Goal: Find specific page/section: Find specific page/section

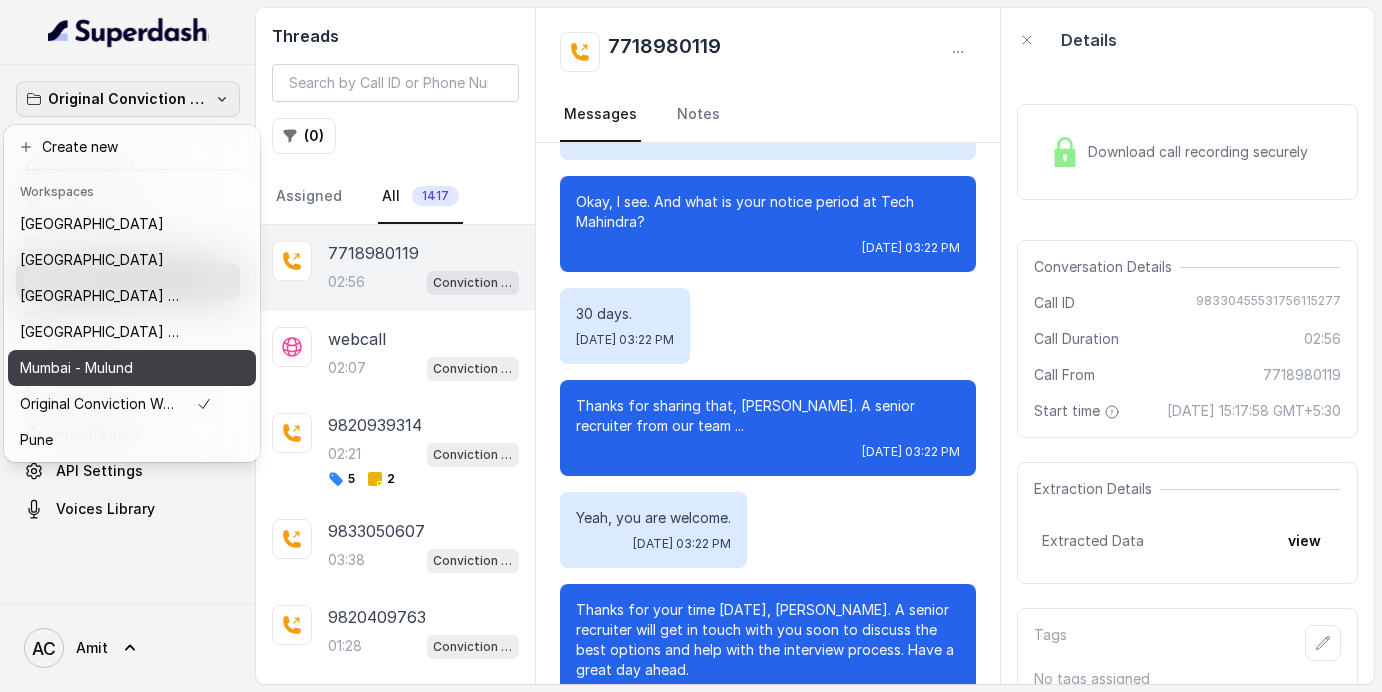
click at [68, 364] on p "Mumbai - Mulund" at bounding box center [76, 368] width 113 height 24
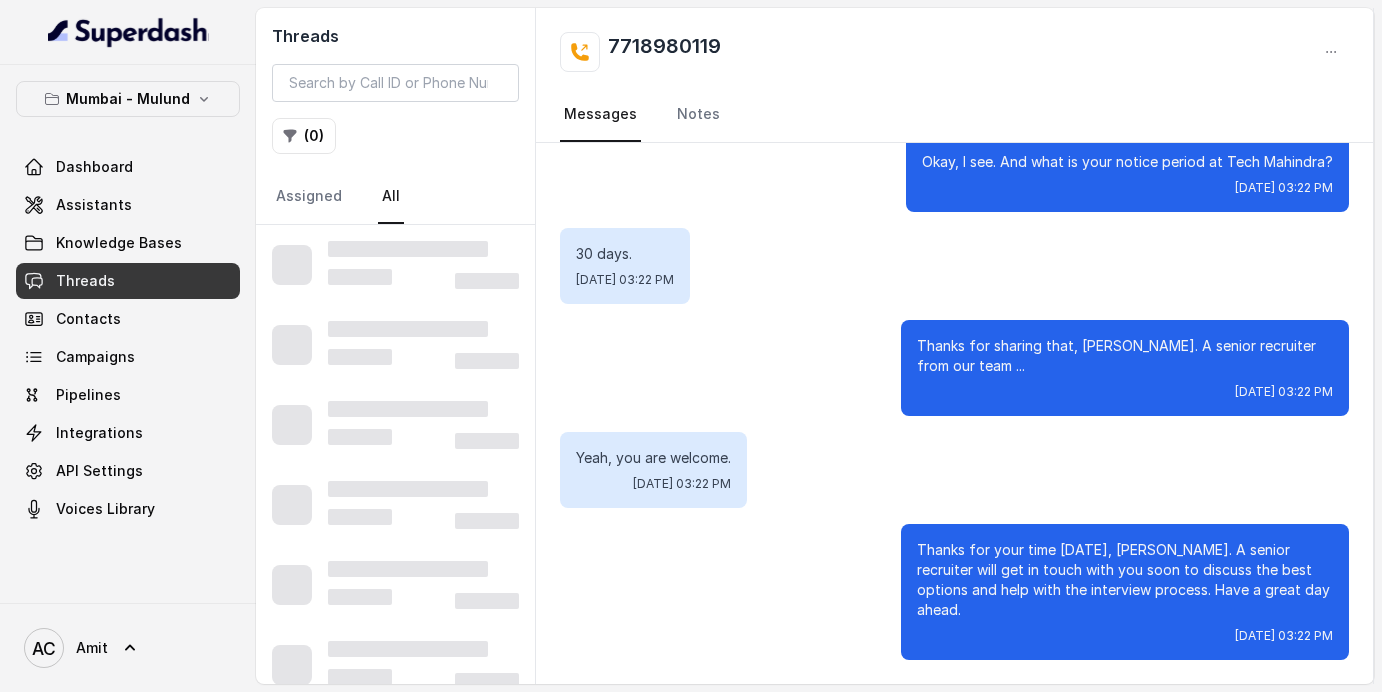
scroll to position [3018, 0]
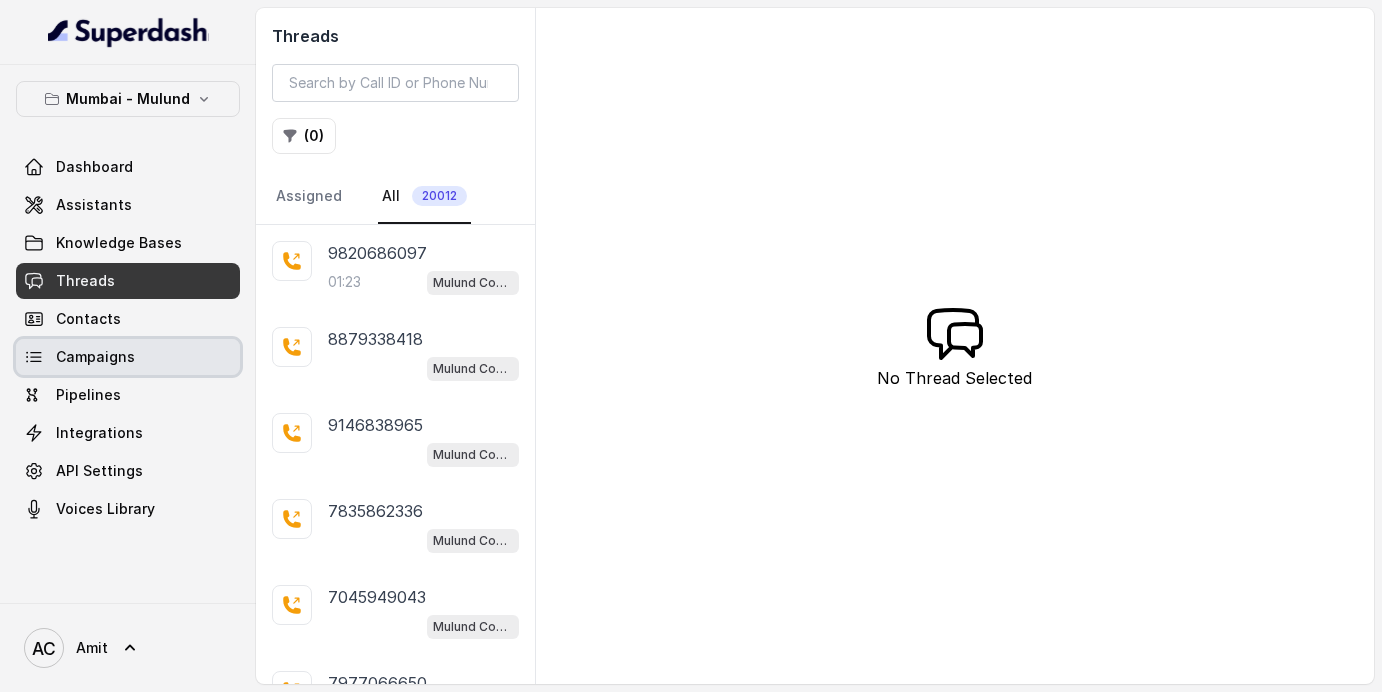
click at [122, 357] on span "Campaigns" at bounding box center [95, 357] width 79 height 20
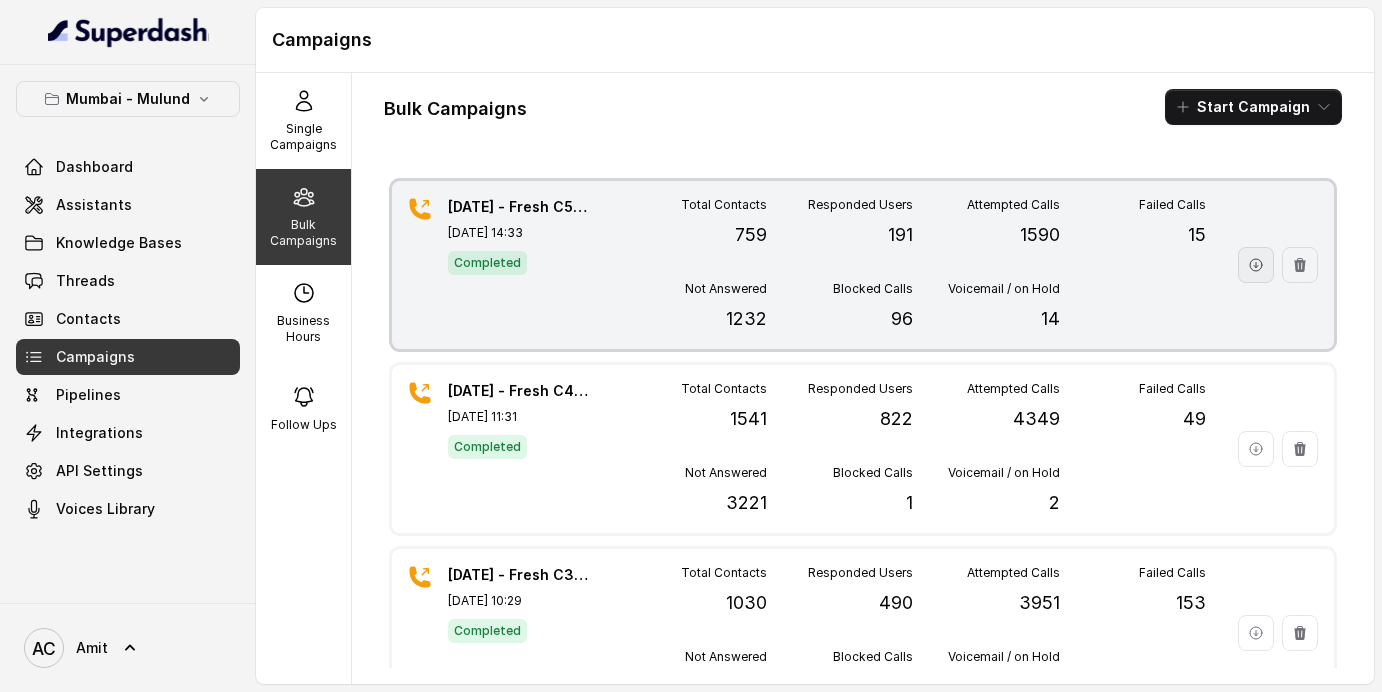
click at [1255, 267] on icon "button" at bounding box center [1256, 265] width 12 height 12
